Goal: Information Seeking & Learning: Learn about a topic

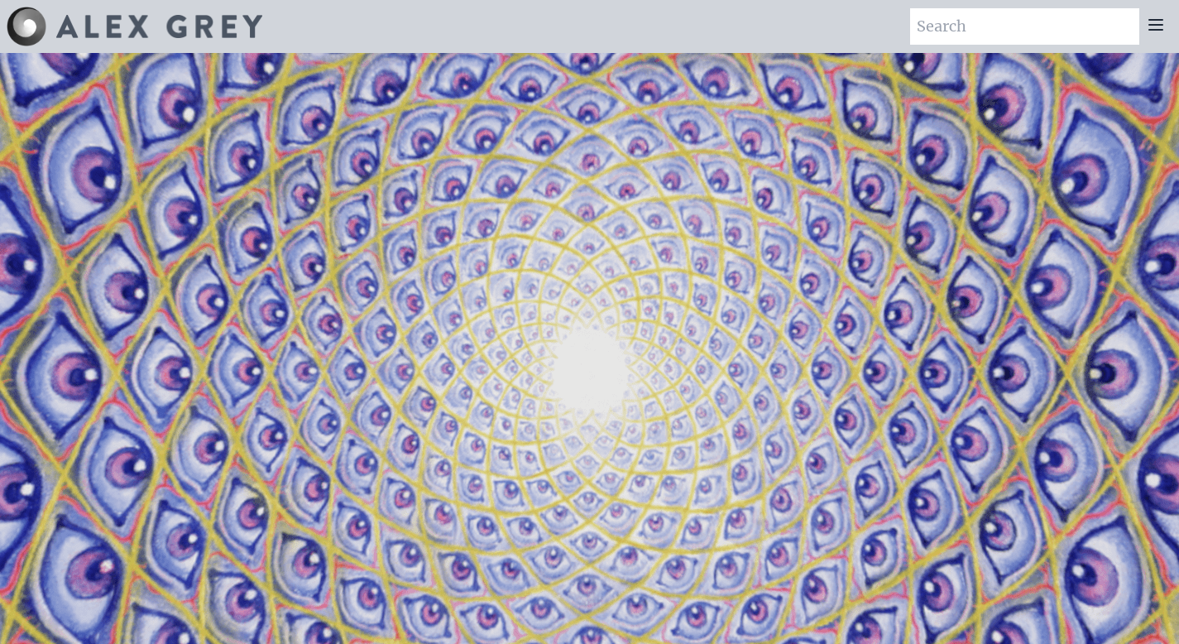
click at [1161, 20] on icon at bounding box center [1156, 25] width 13 height 10
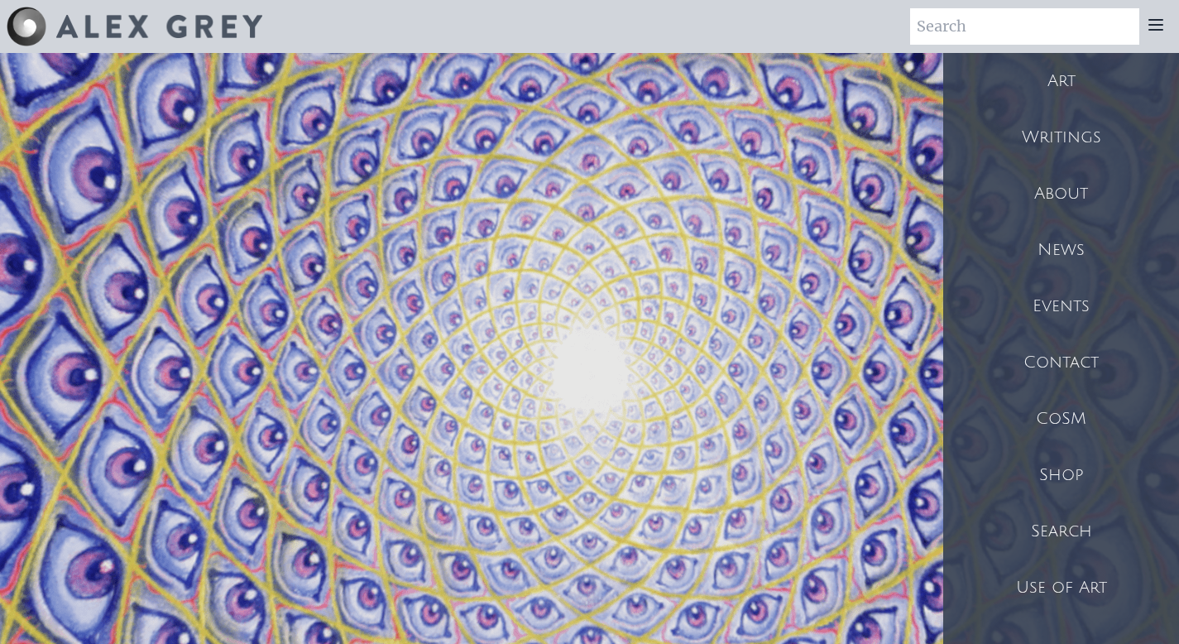
click at [1056, 86] on div "Art" at bounding box center [1062, 81] width 236 height 56
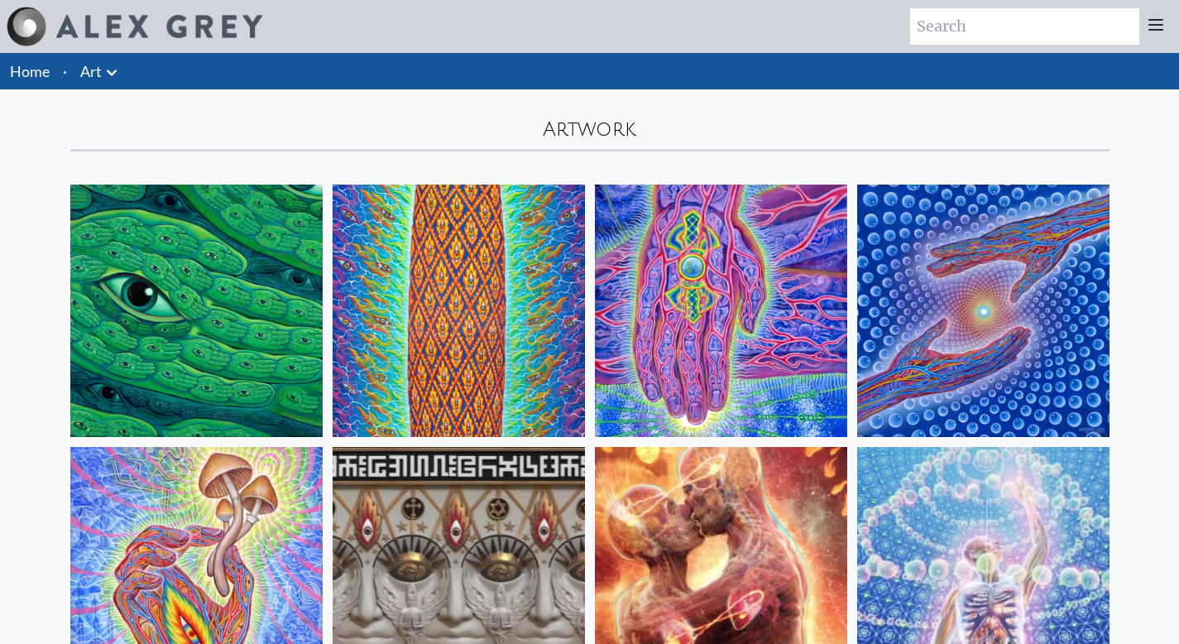
click at [102, 65] on icon at bounding box center [112, 73] width 20 height 20
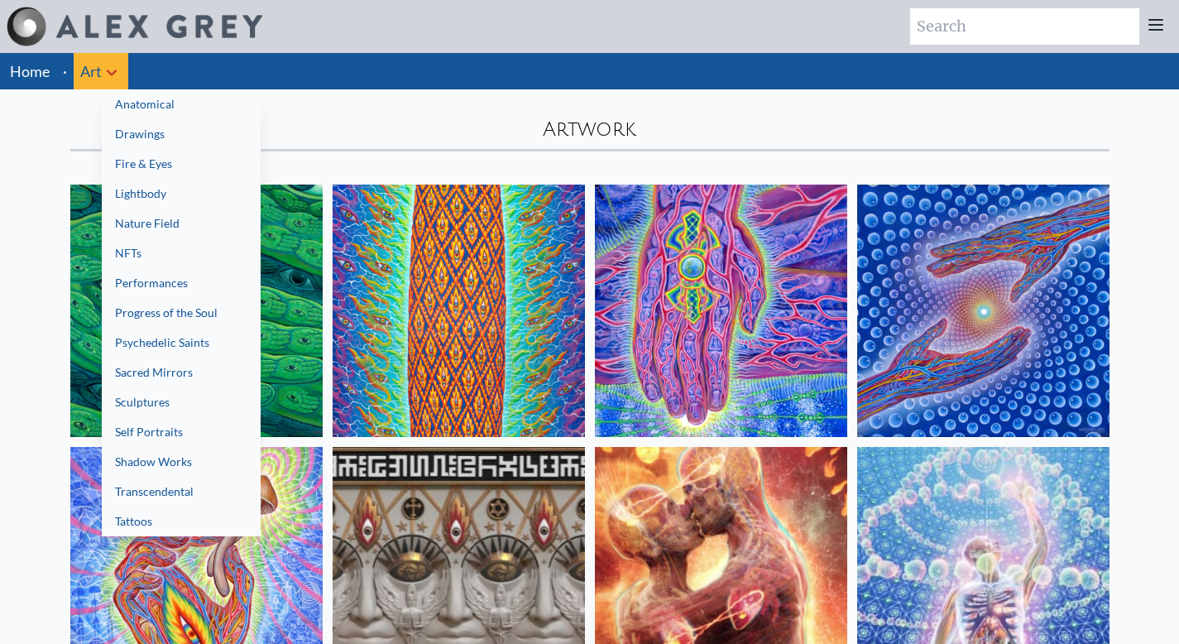
click at [159, 245] on link "NFTs" at bounding box center [181, 253] width 159 height 30
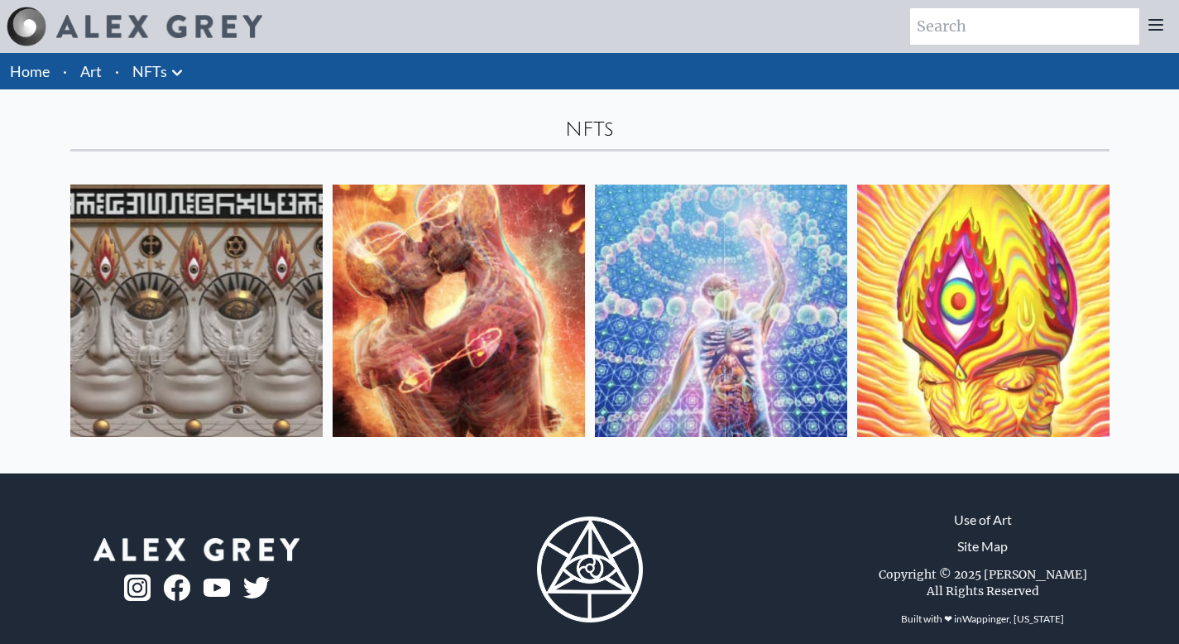
click at [163, 77] on link "NFTs" at bounding box center [149, 71] width 35 height 23
click at [92, 73] on link "Art" at bounding box center [91, 71] width 22 height 23
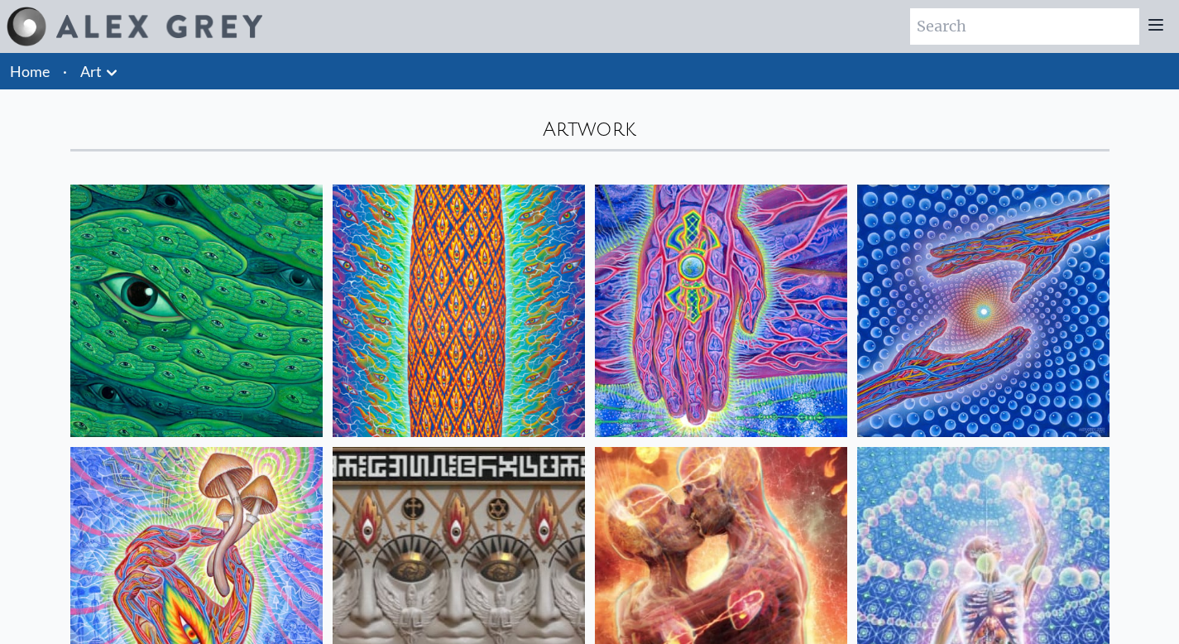
click at [114, 71] on icon at bounding box center [112, 73] width 10 height 6
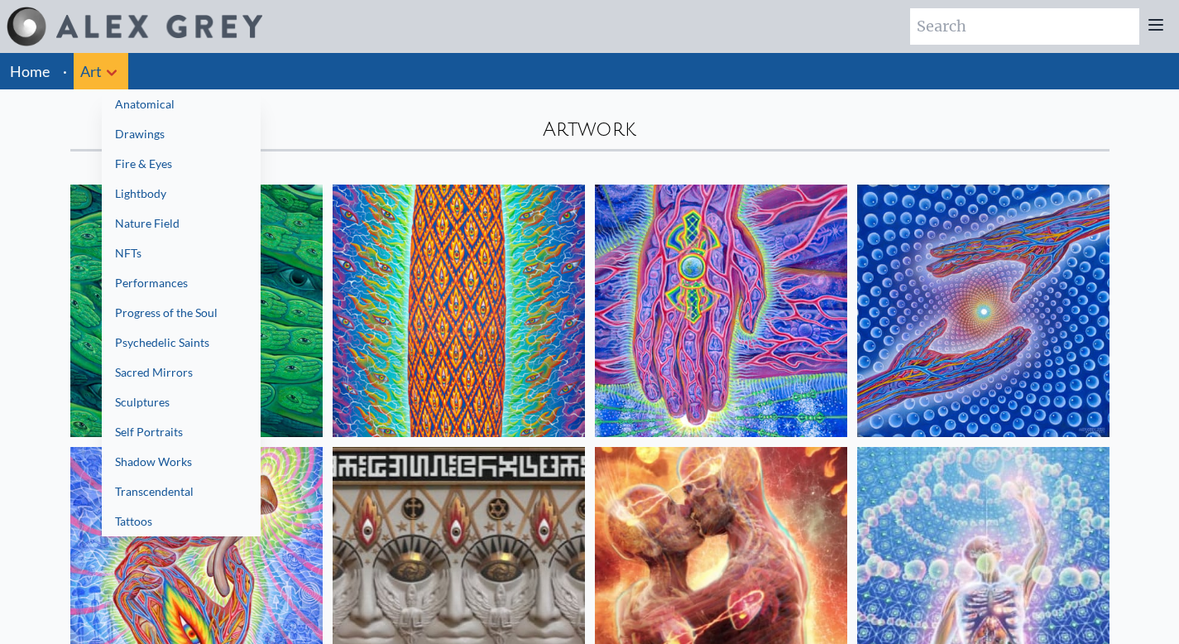
click at [160, 367] on link "Sacred Mirrors" at bounding box center [181, 373] width 159 height 30
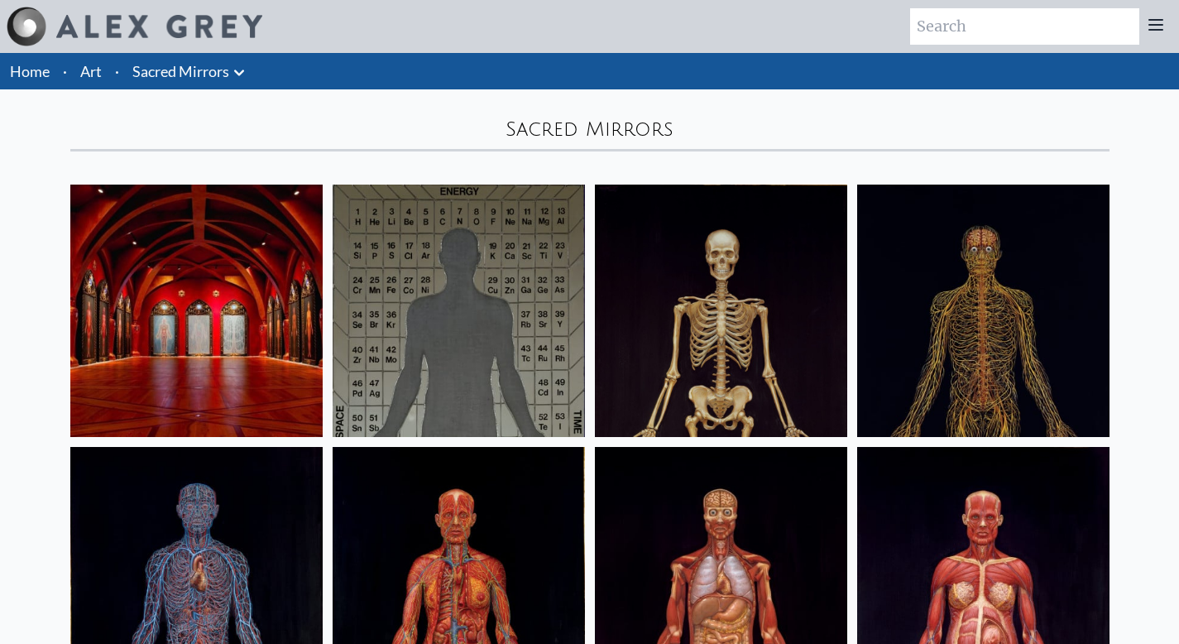
click at [240, 70] on icon at bounding box center [239, 73] width 20 height 20
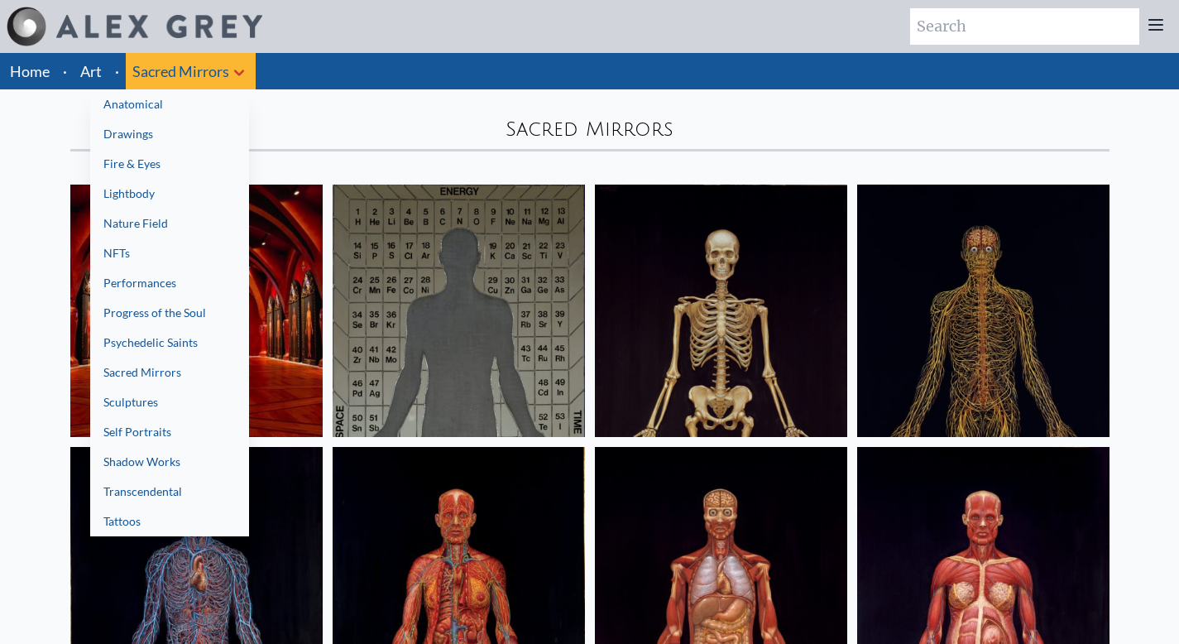
click at [151, 407] on link "Sculptures" at bounding box center [169, 402] width 159 height 30
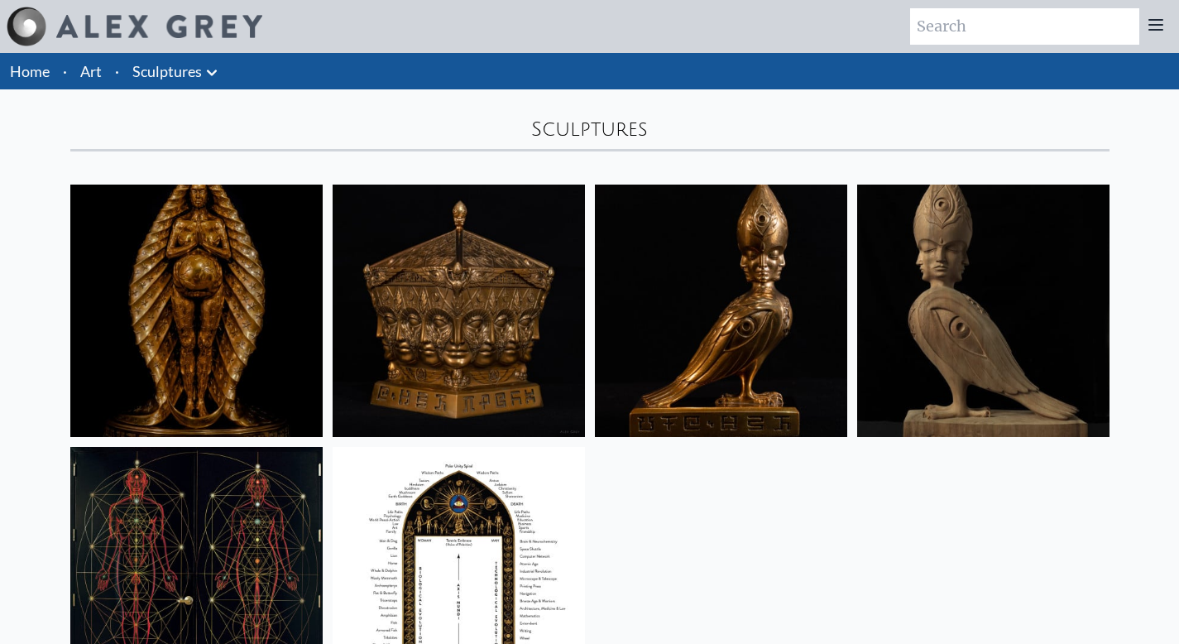
click at [211, 73] on icon at bounding box center [212, 73] width 10 height 6
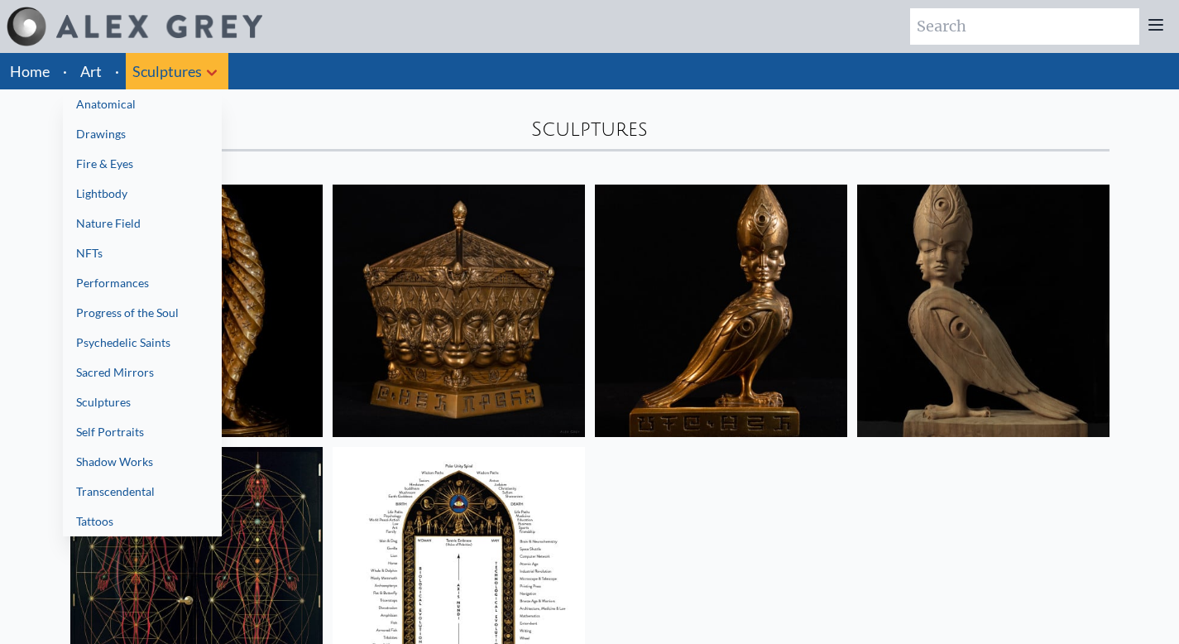
click at [138, 516] on link "Tattoos" at bounding box center [142, 522] width 159 height 30
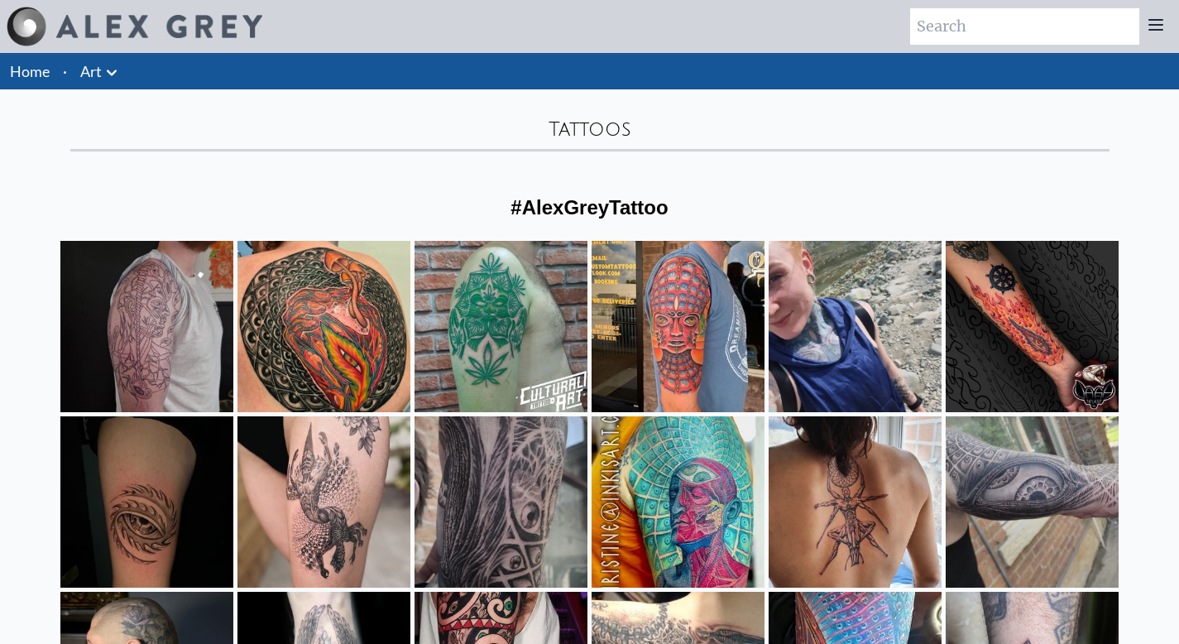
click at [113, 70] on icon at bounding box center [112, 73] width 20 height 20
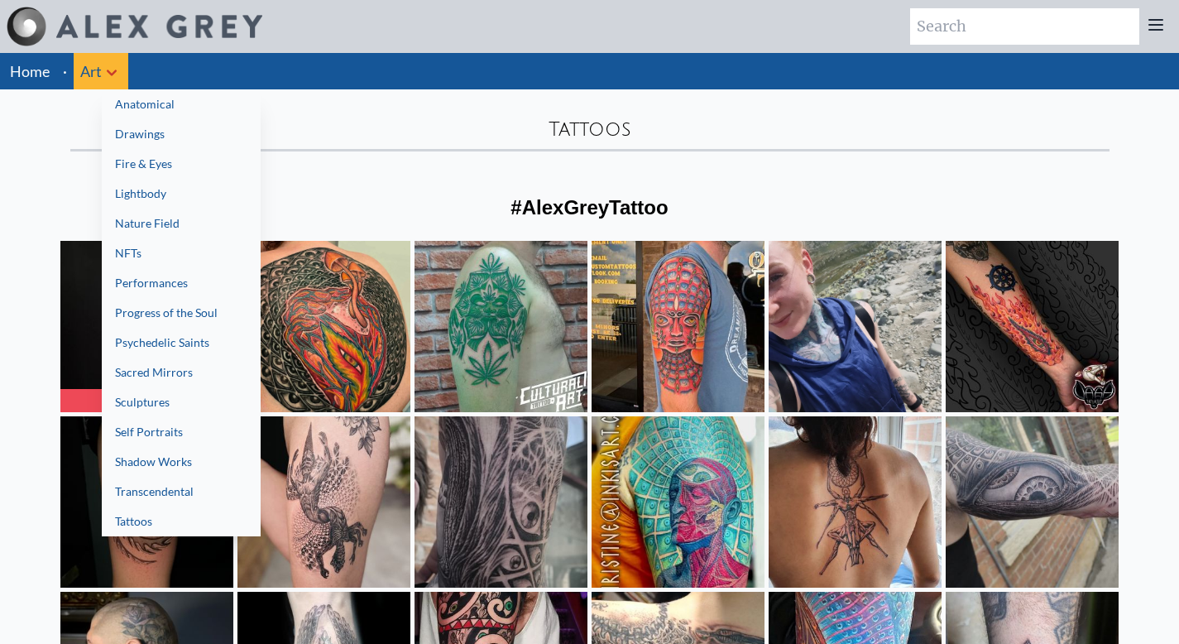
click at [168, 132] on link "Drawings" at bounding box center [181, 134] width 159 height 30
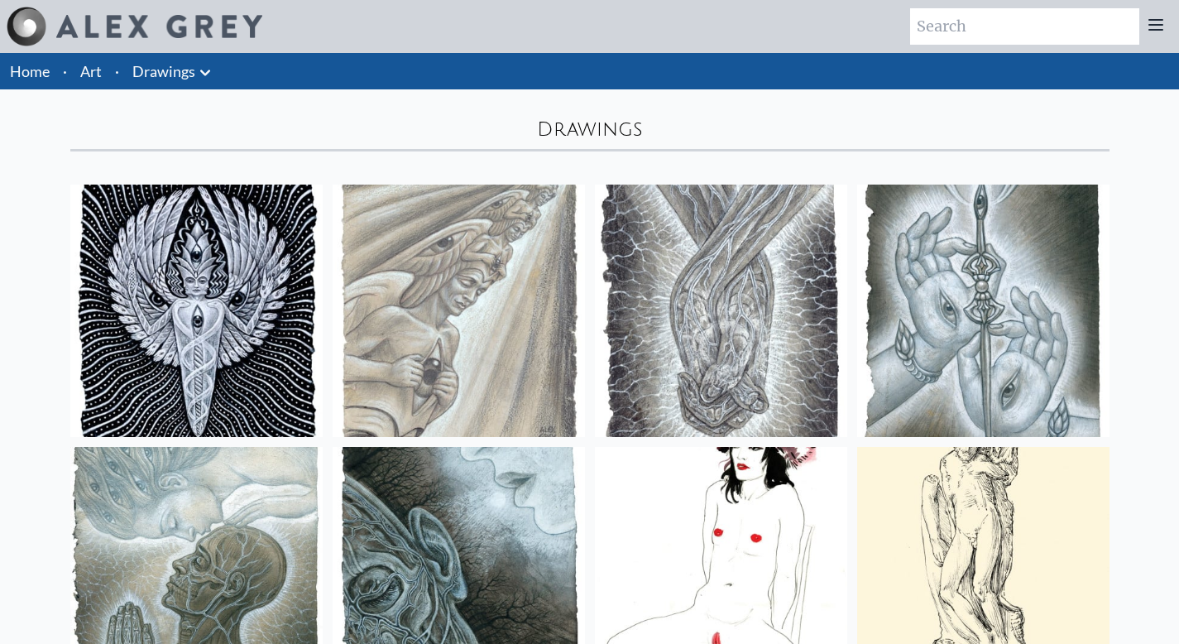
click at [205, 73] on icon at bounding box center [205, 73] width 10 height 6
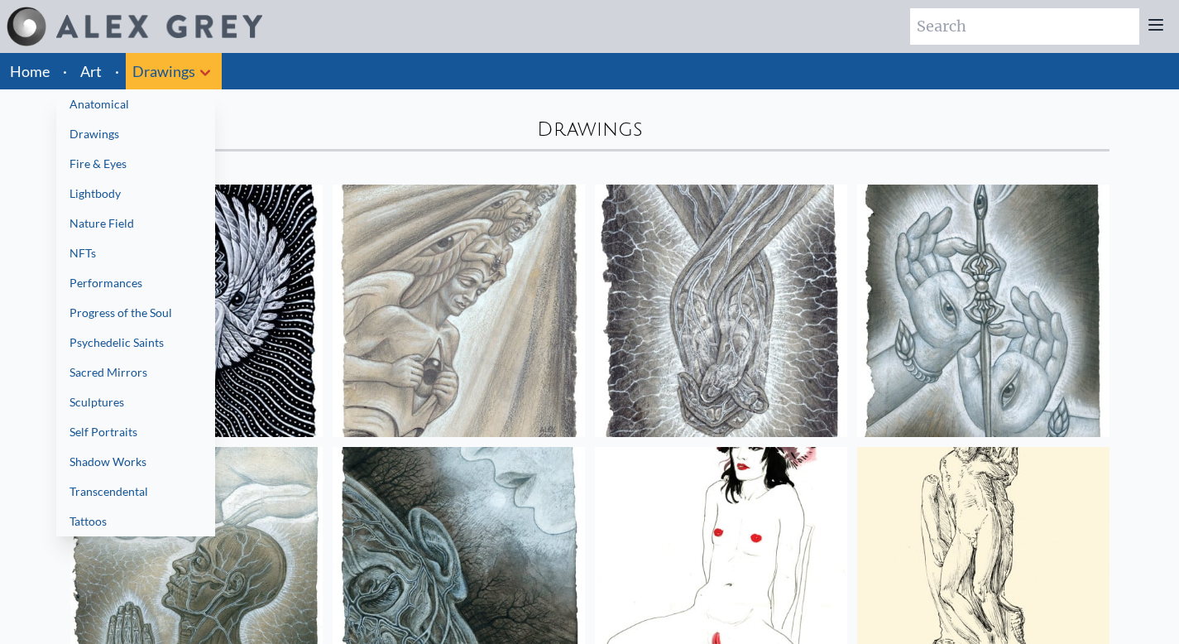
click at [116, 164] on link "Fire & Eyes" at bounding box center [135, 164] width 159 height 30
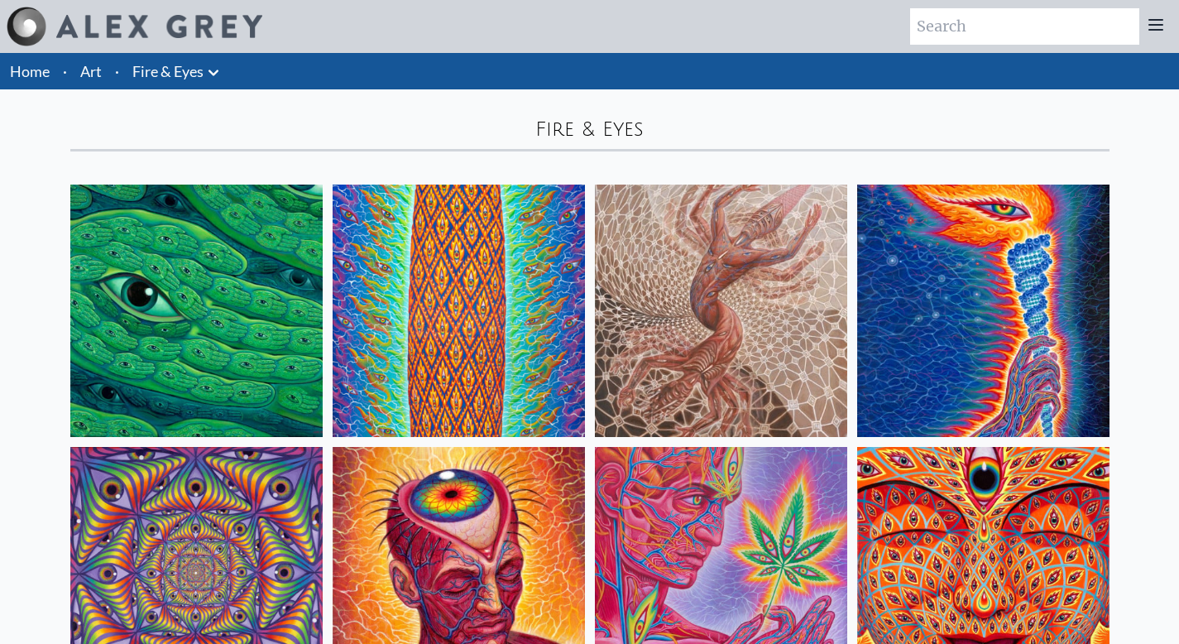
click at [209, 70] on icon at bounding box center [214, 73] width 20 height 20
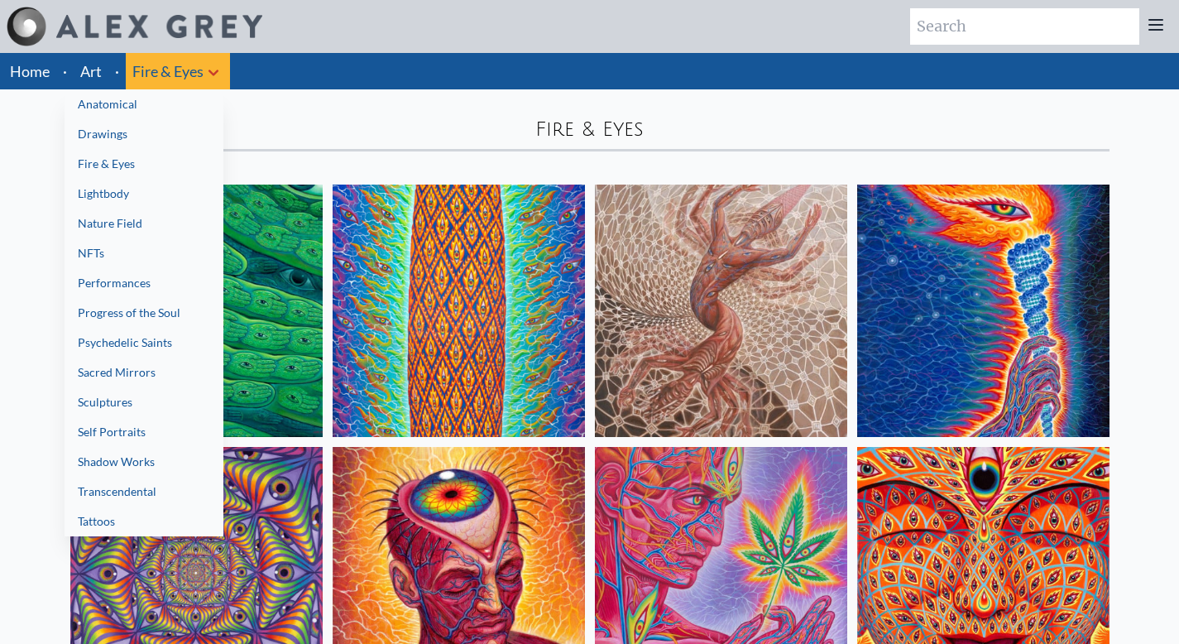
click at [148, 347] on link "Psychedelic Saints" at bounding box center [144, 343] width 159 height 30
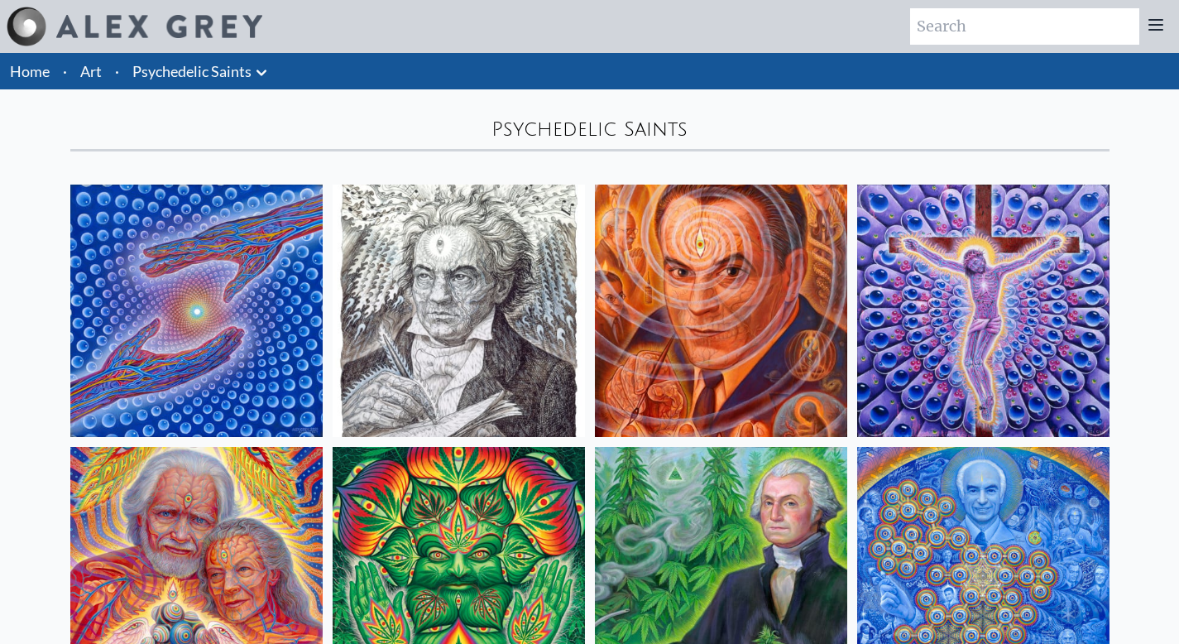
click at [262, 72] on icon at bounding box center [262, 73] width 20 height 20
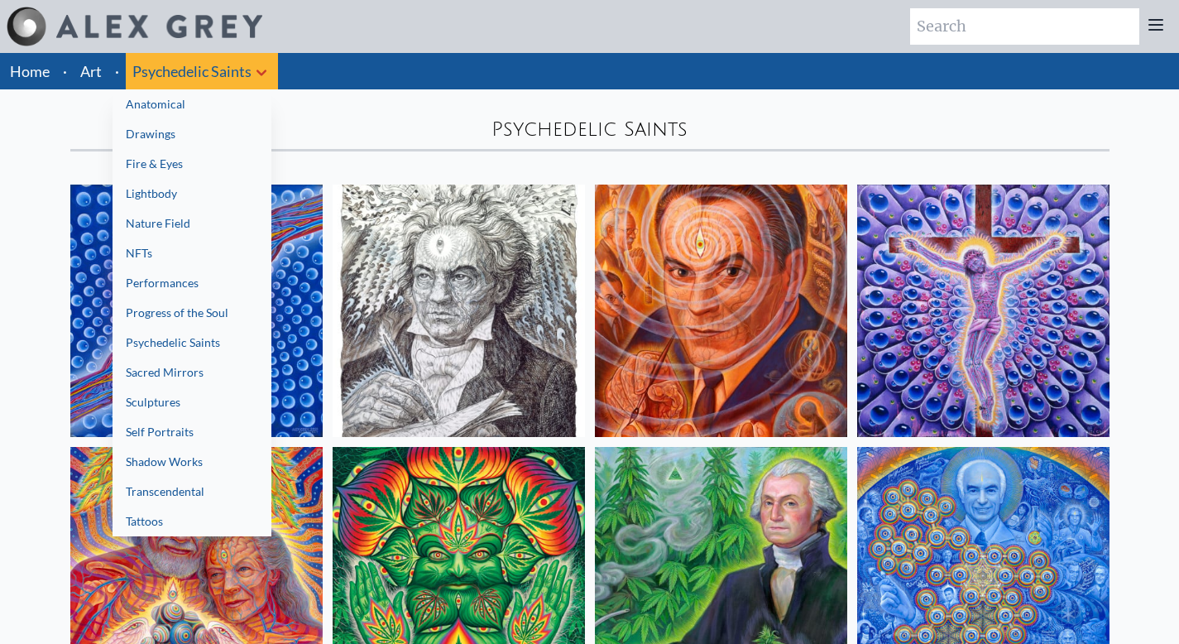
click at [183, 286] on link "Performances" at bounding box center [192, 283] width 159 height 30
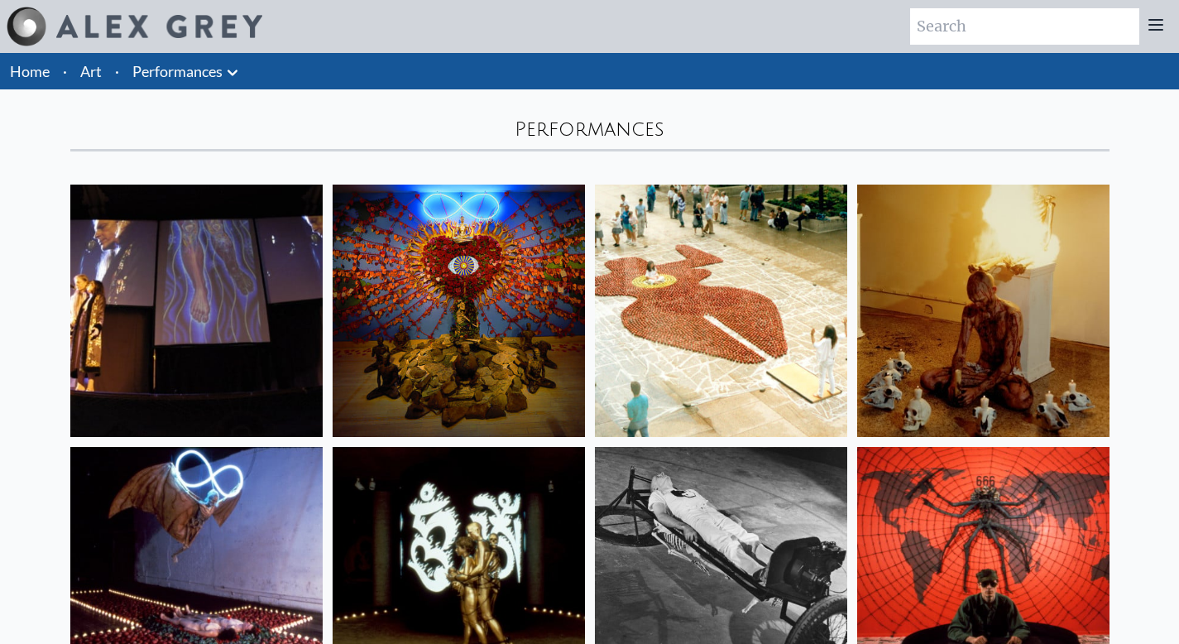
click at [233, 74] on icon at bounding box center [233, 73] width 10 height 6
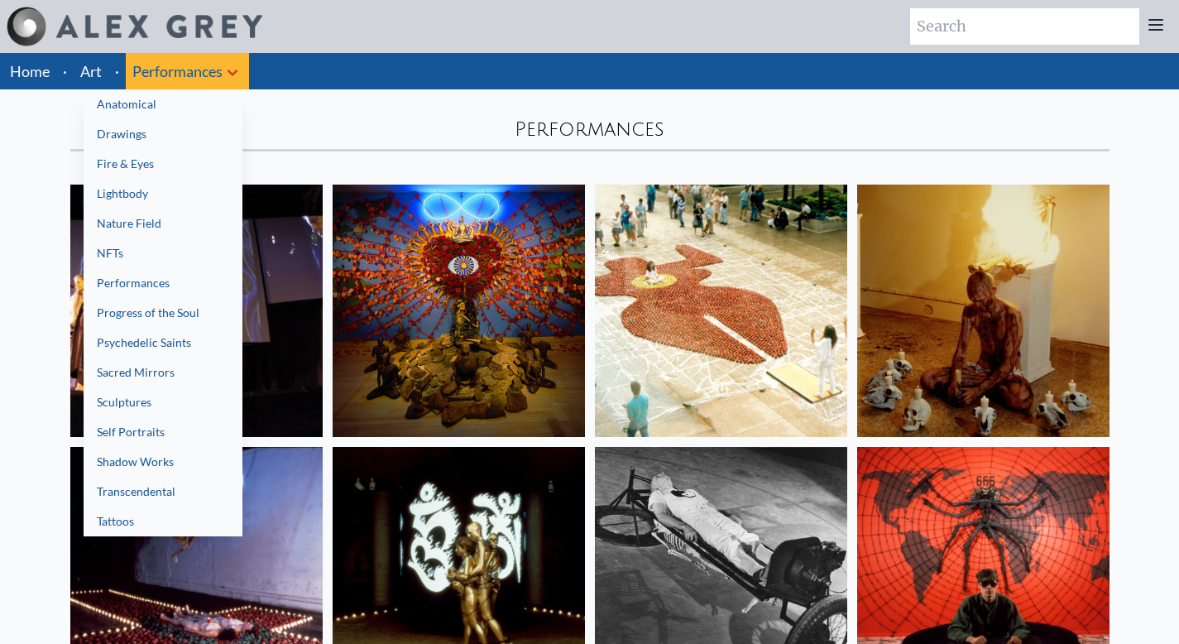
click at [152, 374] on link "Sacred Mirrors" at bounding box center [163, 373] width 159 height 30
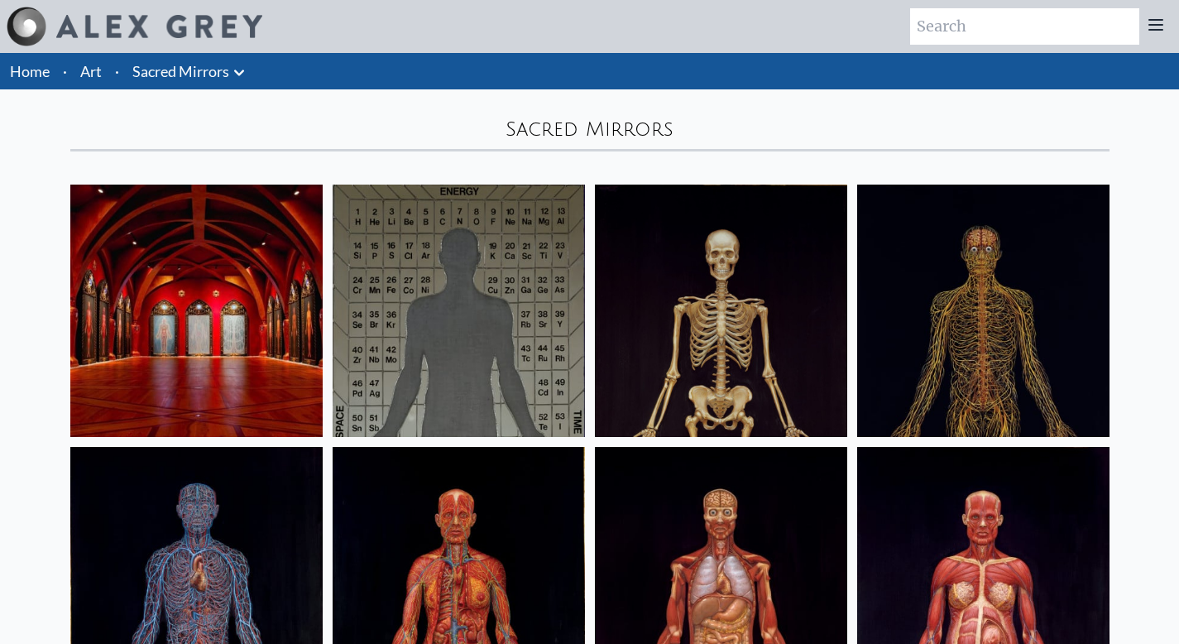
click at [204, 73] on link "Sacred Mirrors" at bounding box center [180, 71] width 97 height 23
click at [246, 75] on icon at bounding box center [239, 73] width 20 height 20
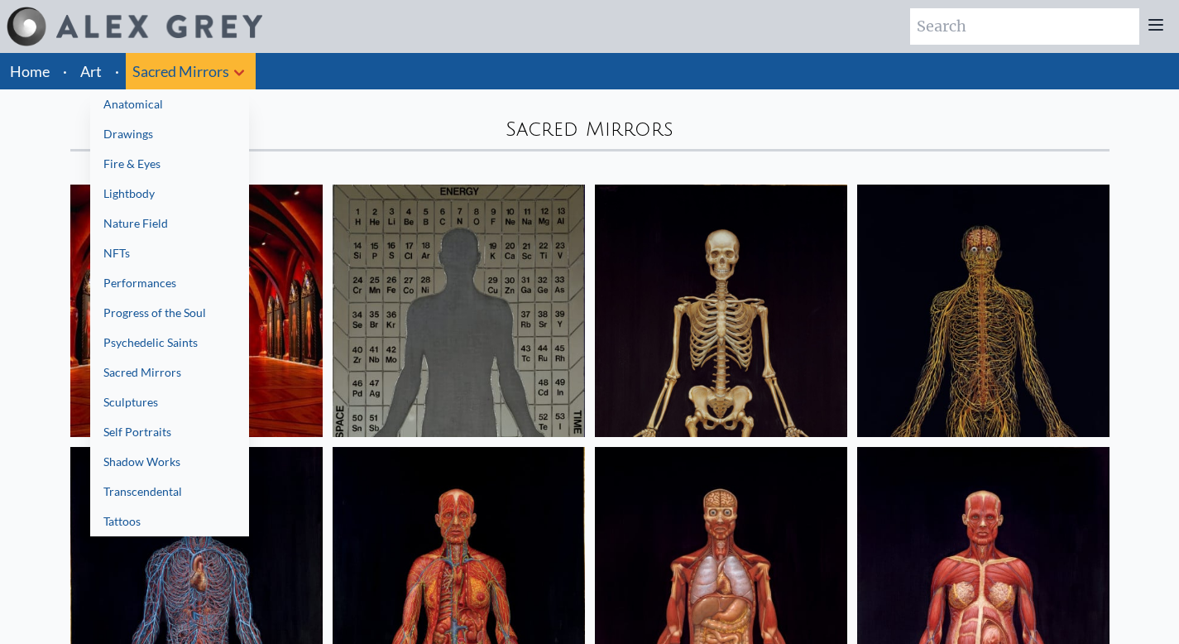
click at [170, 188] on link "Lightbody" at bounding box center [169, 194] width 159 height 30
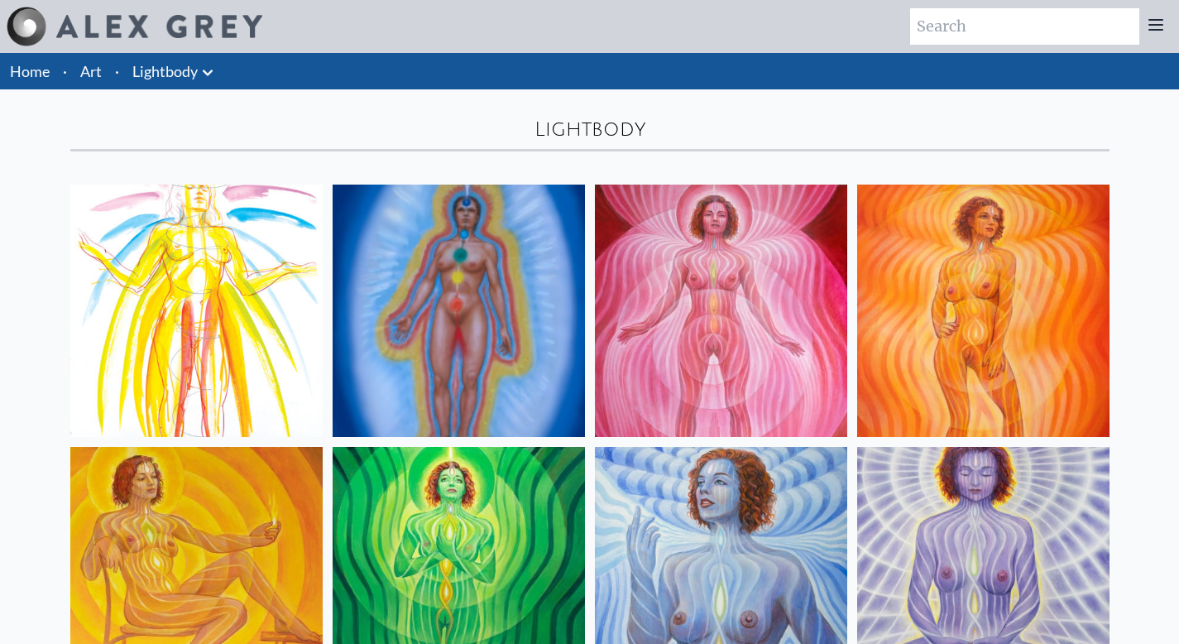
click at [214, 67] on icon at bounding box center [208, 73] width 20 height 20
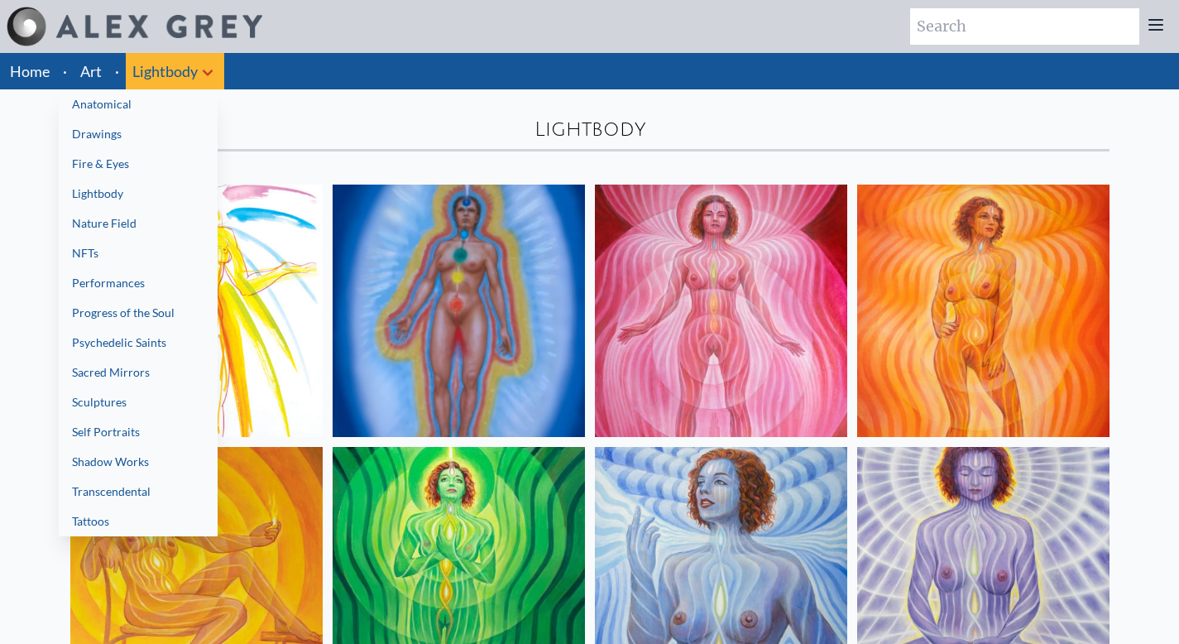
click at [157, 107] on link "Anatomical" at bounding box center [138, 104] width 159 height 30
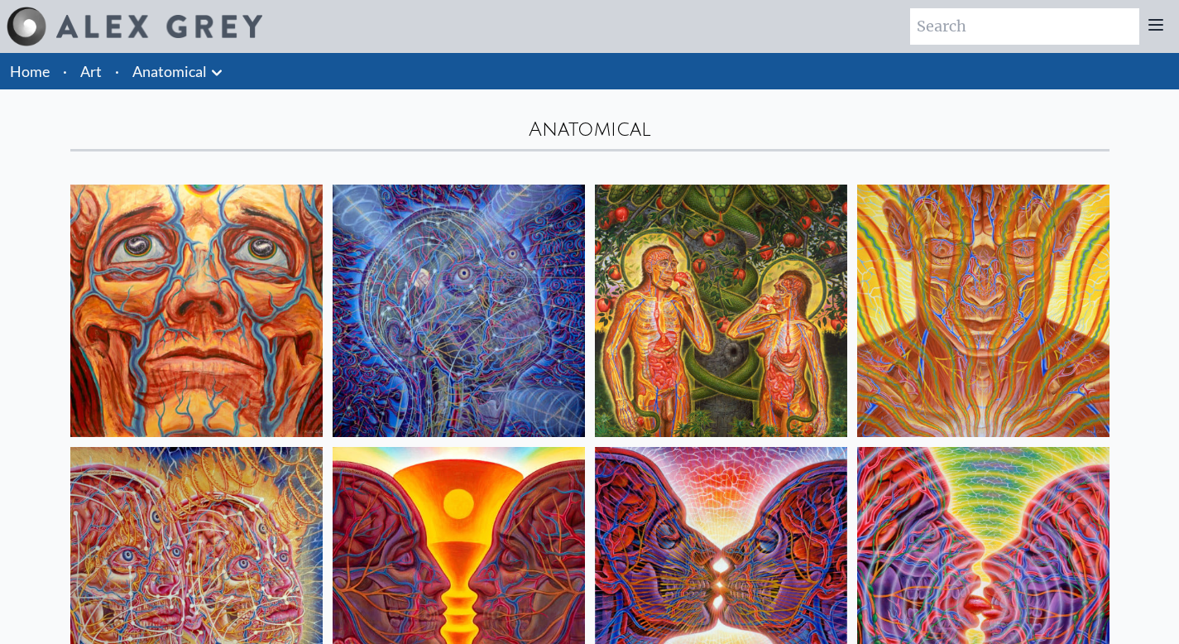
click at [210, 73] on icon at bounding box center [217, 73] width 20 height 20
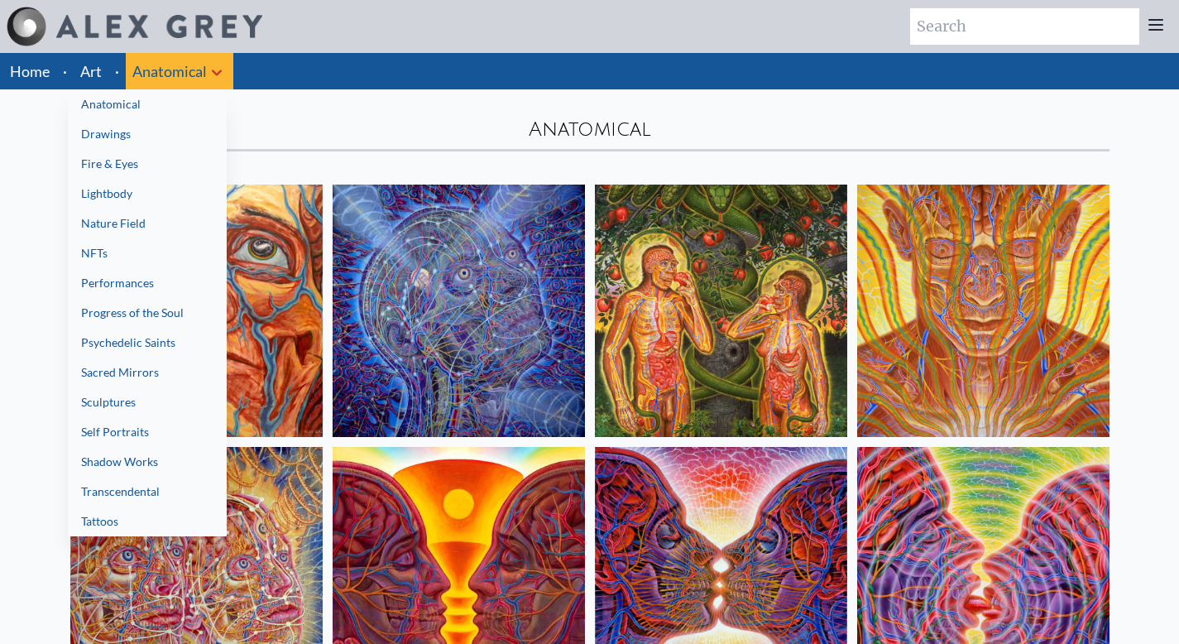
click at [126, 165] on link "Fire & Eyes" at bounding box center [147, 164] width 159 height 30
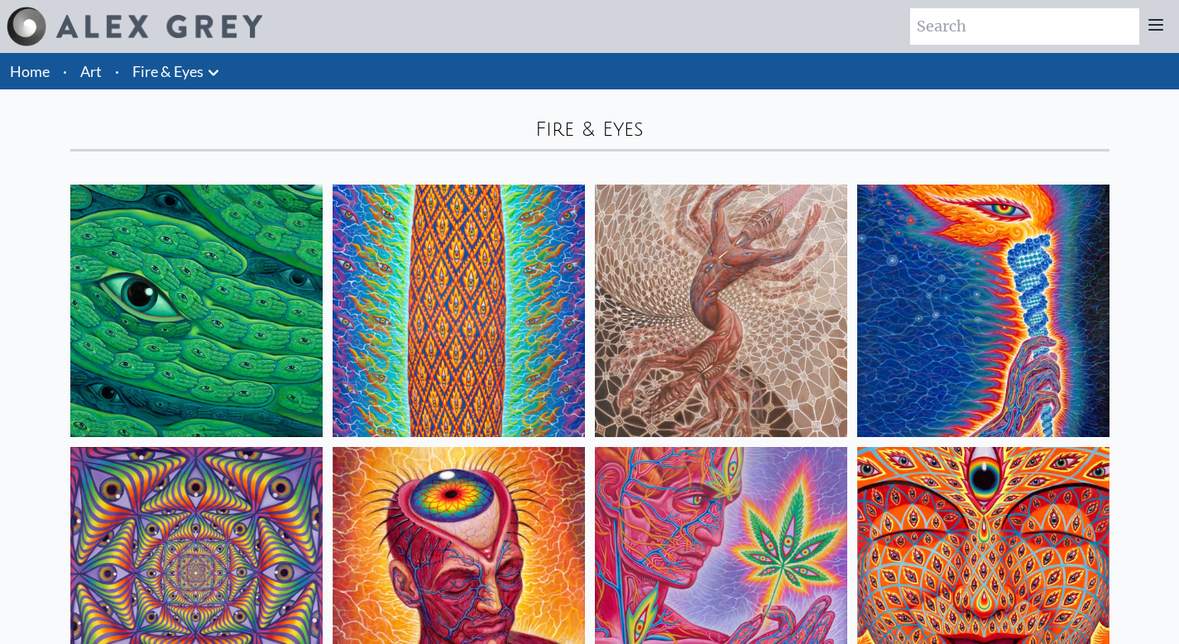
click at [216, 68] on icon at bounding box center [214, 73] width 20 height 20
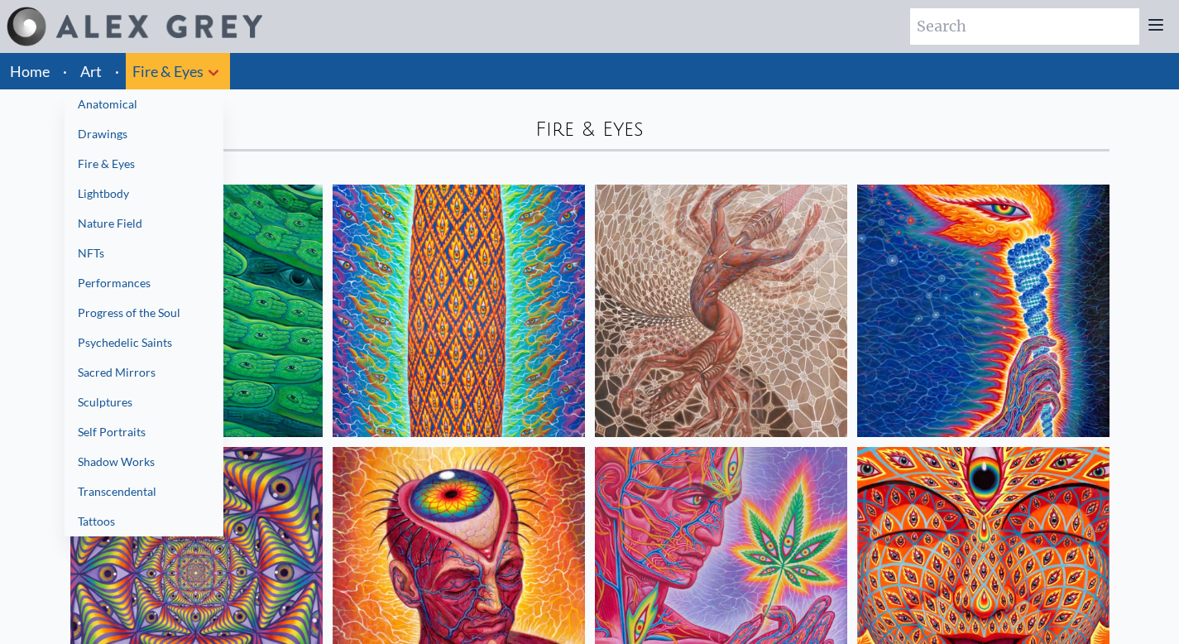
click at [139, 189] on link "Lightbody" at bounding box center [144, 194] width 159 height 30
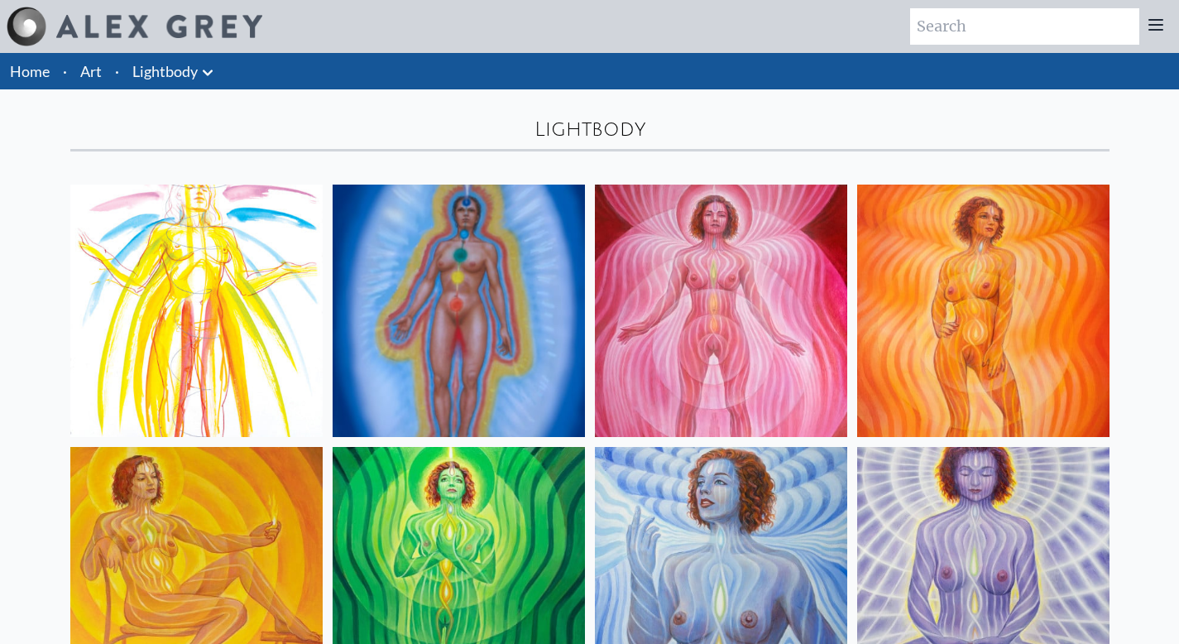
click at [211, 69] on icon at bounding box center [208, 73] width 20 height 20
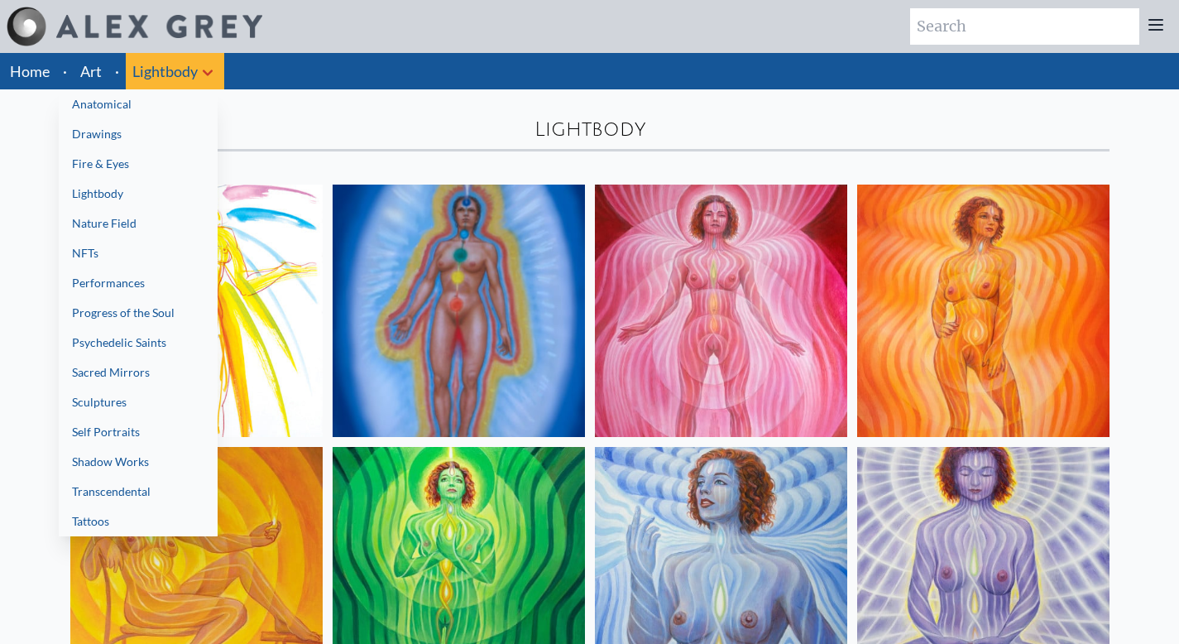
click at [156, 220] on link "Nature Field" at bounding box center [138, 224] width 159 height 30
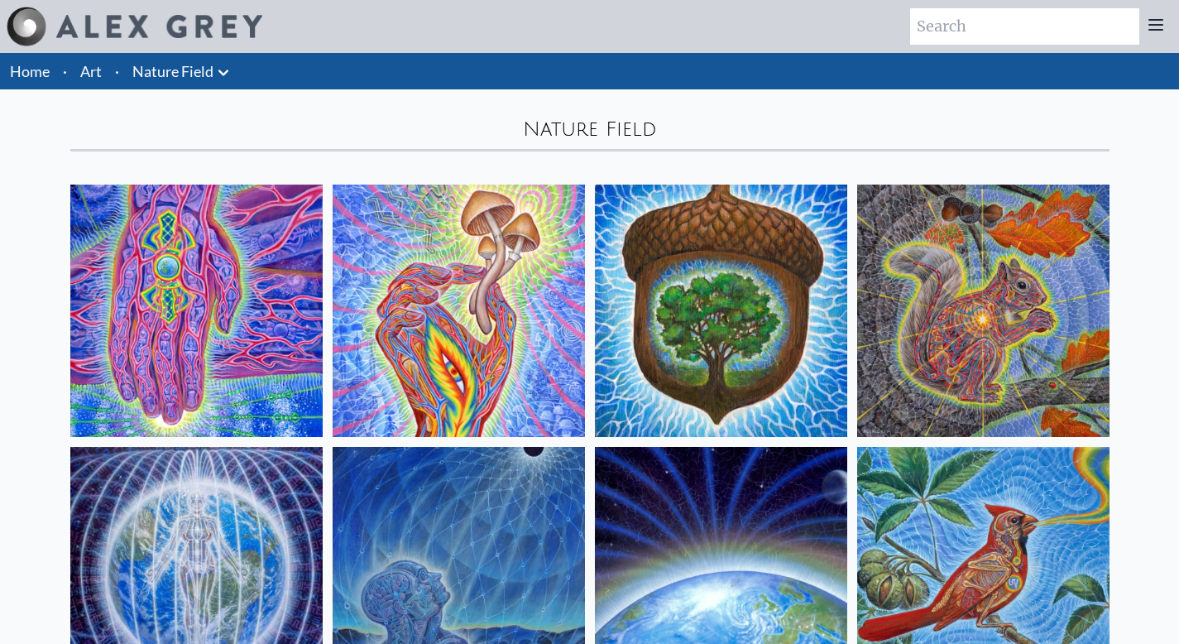
click at [226, 71] on icon at bounding box center [223, 73] width 10 height 6
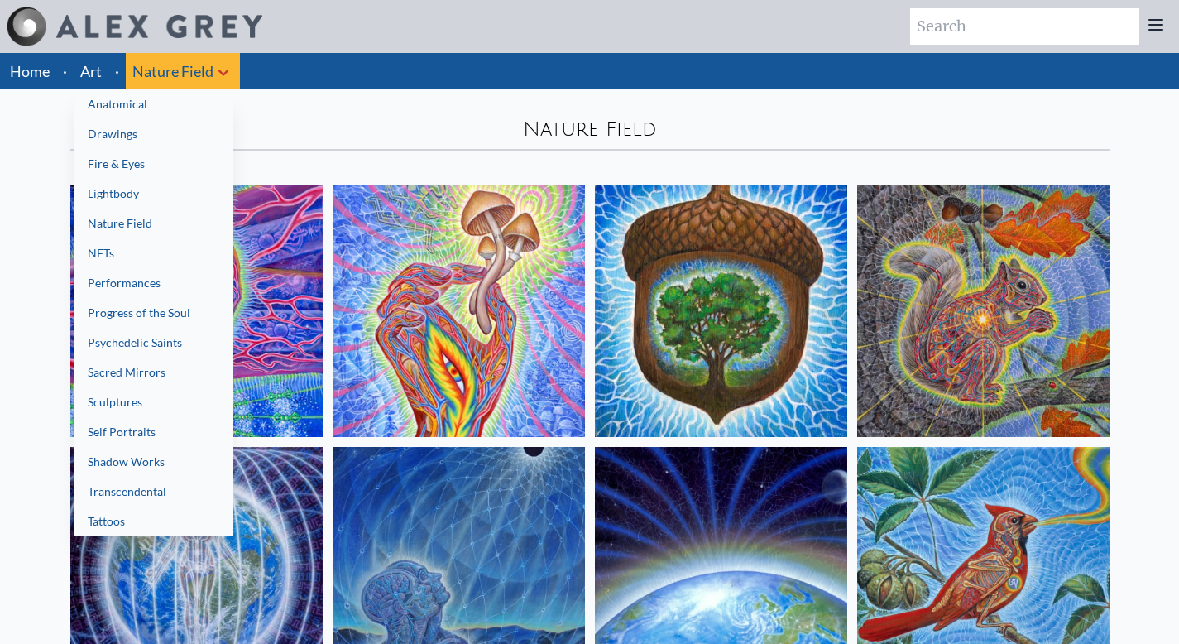
click at [165, 319] on link "Progress of the Soul" at bounding box center [153, 313] width 159 height 30
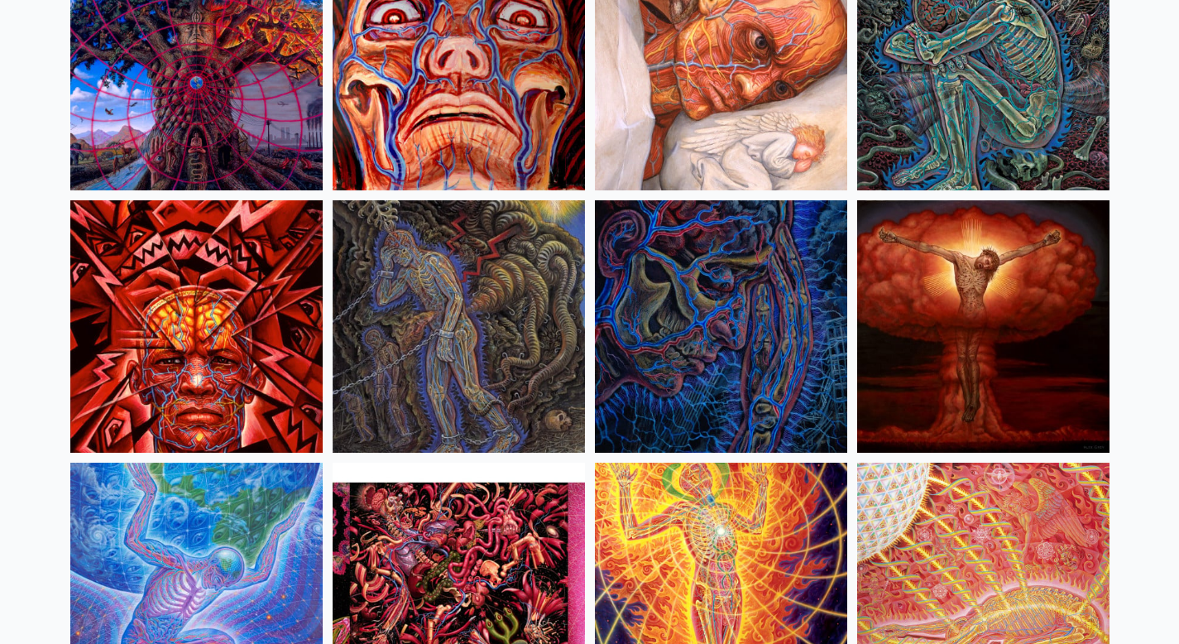
scroll to position [3695, 0]
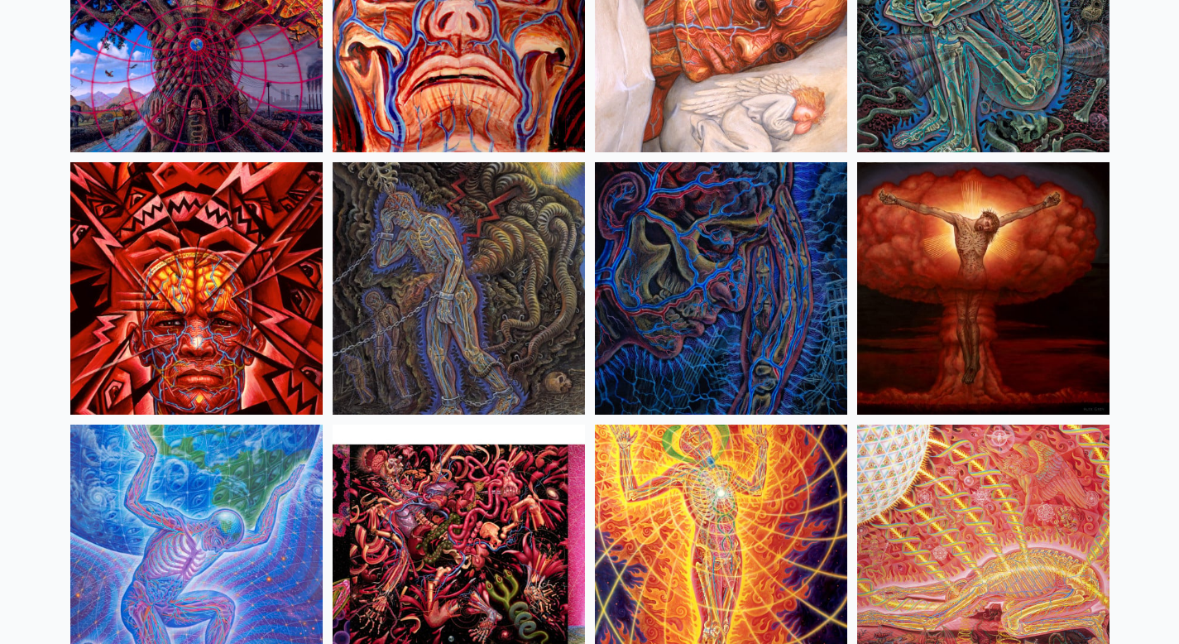
click at [413, 374] on img at bounding box center [459, 288] width 252 height 252
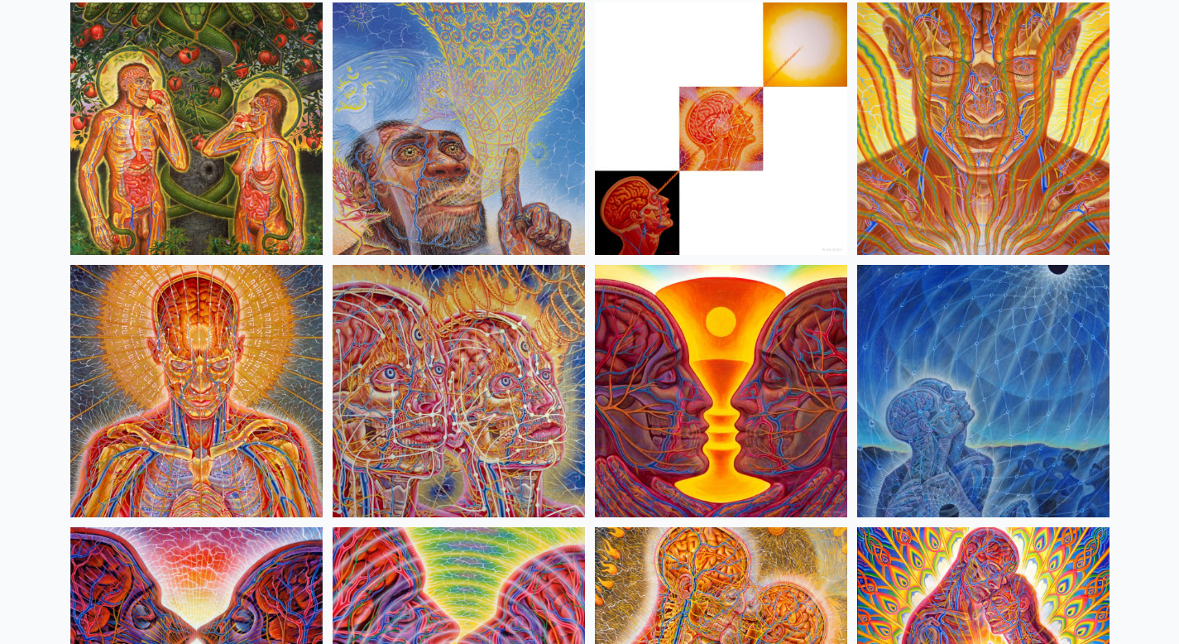
scroll to position [192, 0]
